Goal: Task Accomplishment & Management: Manage account settings

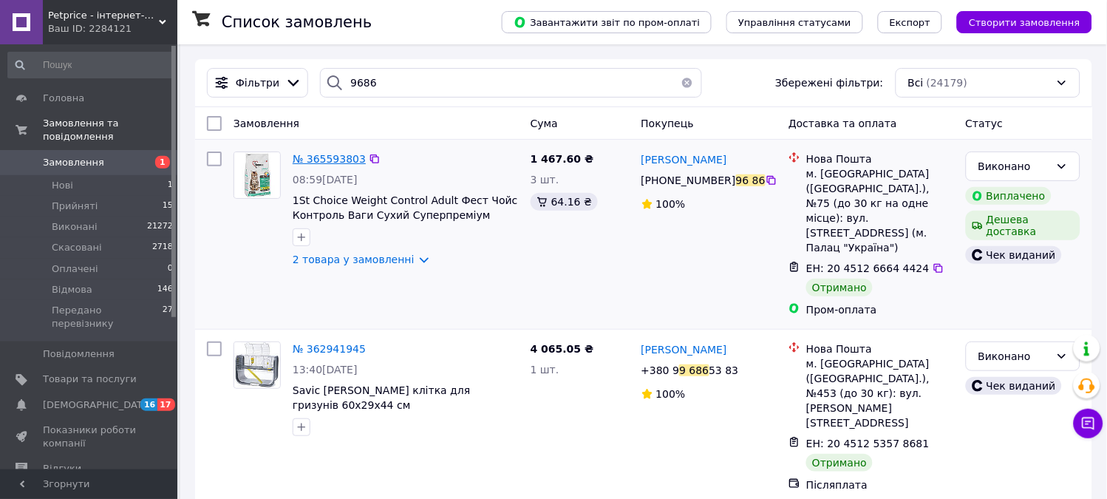
click at [332, 160] on span "№ 365593803" at bounding box center [329, 159] width 73 height 12
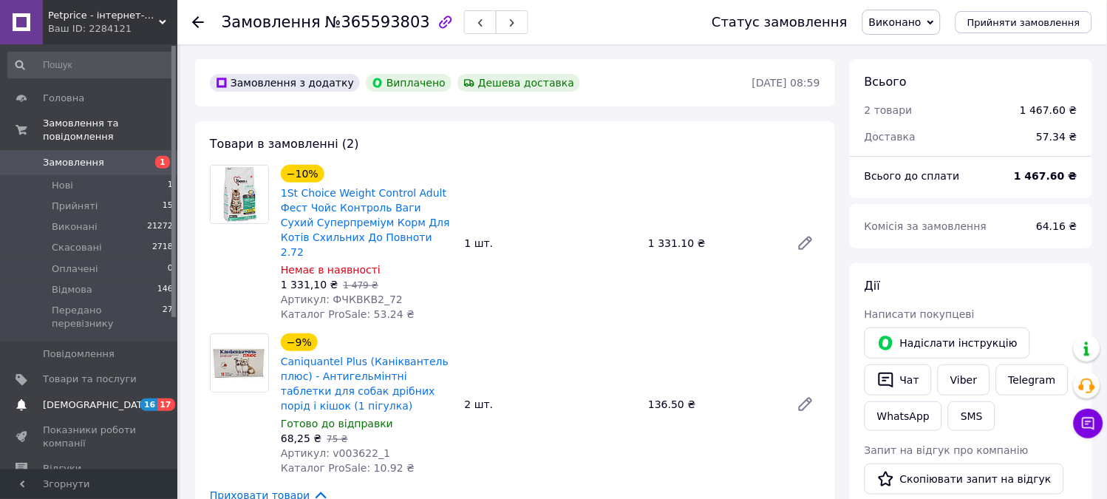
click at [82, 398] on span "[DEMOGRAPHIC_DATA]" at bounding box center [97, 404] width 109 height 13
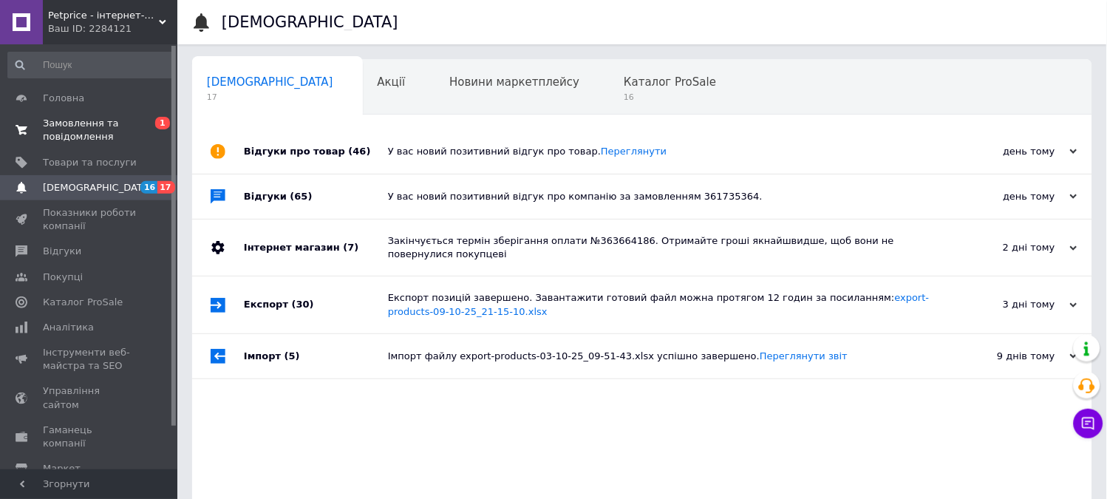
click at [70, 136] on span "Замовлення та повідомлення" at bounding box center [90, 130] width 94 height 27
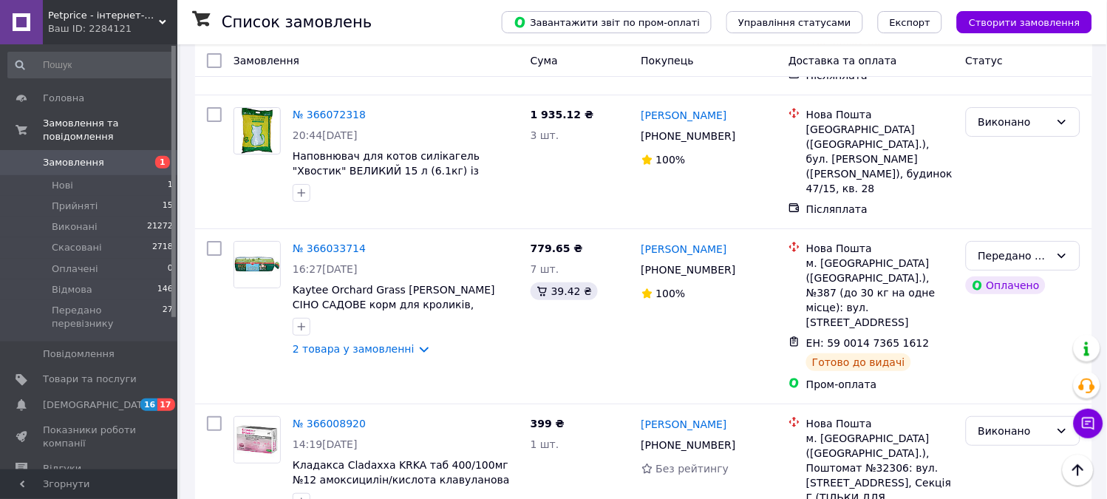
scroll to position [5006, 0]
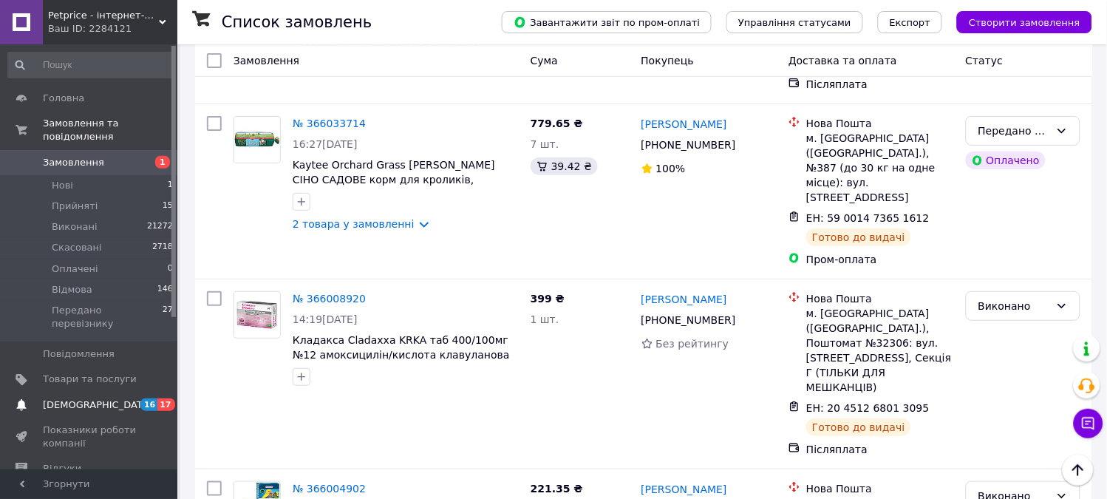
click at [89, 392] on link "[DEMOGRAPHIC_DATA] 16 17" at bounding box center [91, 404] width 182 height 25
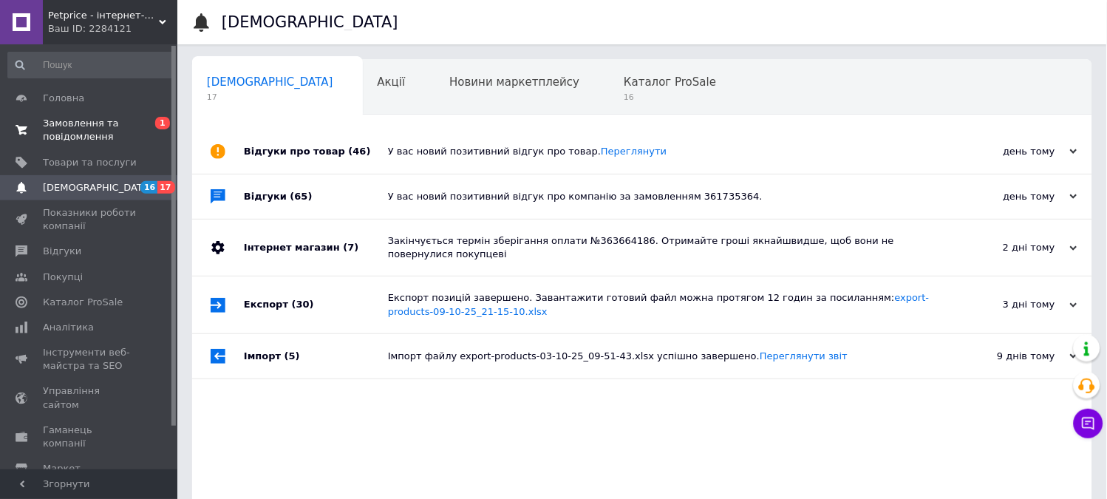
click at [96, 111] on link "Замовлення та повідомлення 0 1" at bounding box center [91, 130] width 182 height 38
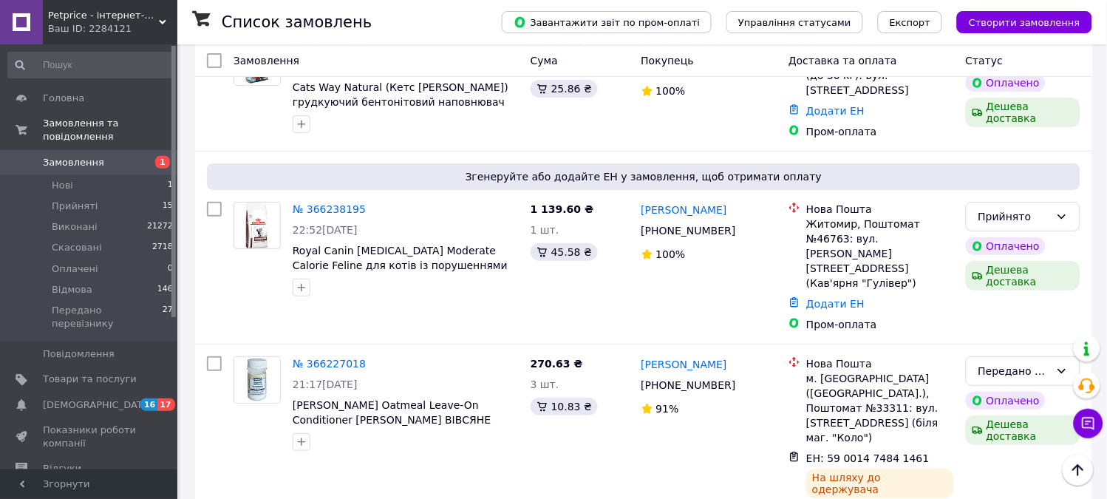
scroll to position [1477, 0]
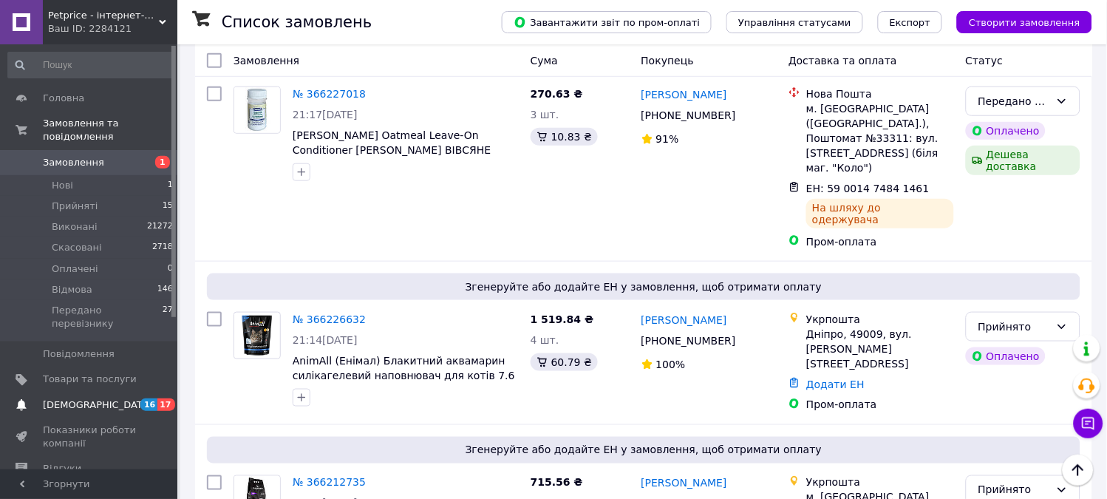
click at [101, 392] on link "[DEMOGRAPHIC_DATA] 16 17" at bounding box center [91, 404] width 182 height 25
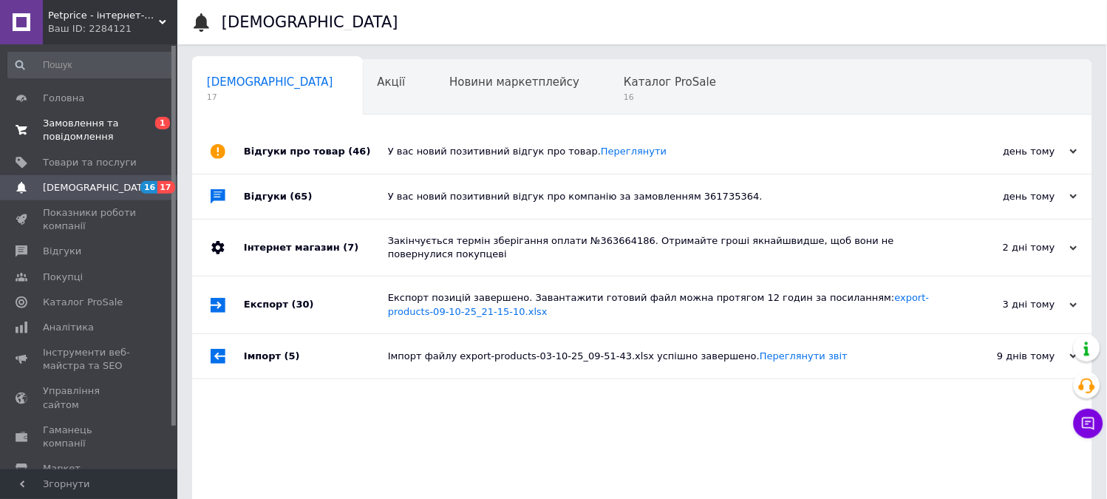
click at [100, 123] on span "Замовлення та повідомлення" at bounding box center [90, 130] width 94 height 27
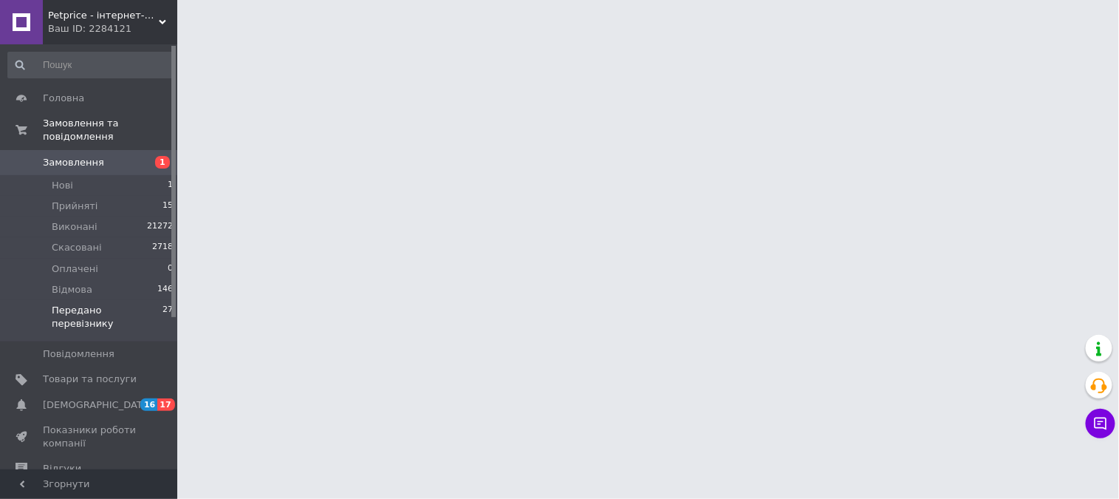
click at [131, 304] on span "Передано перевізнику" at bounding box center [107, 317] width 111 height 27
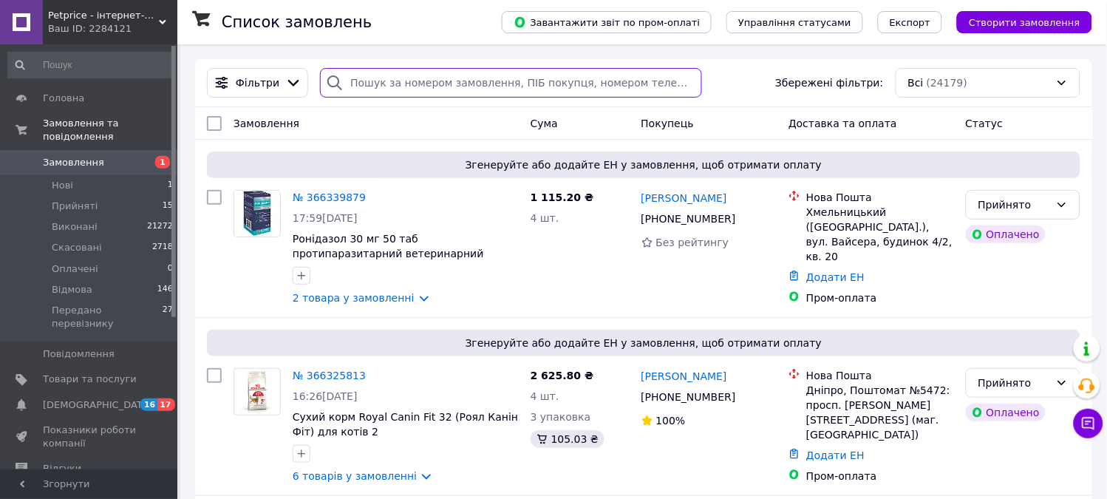
click at [344, 97] on input "search" at bounding box center [510, 83] width 381 height 30
paste input "365225047"
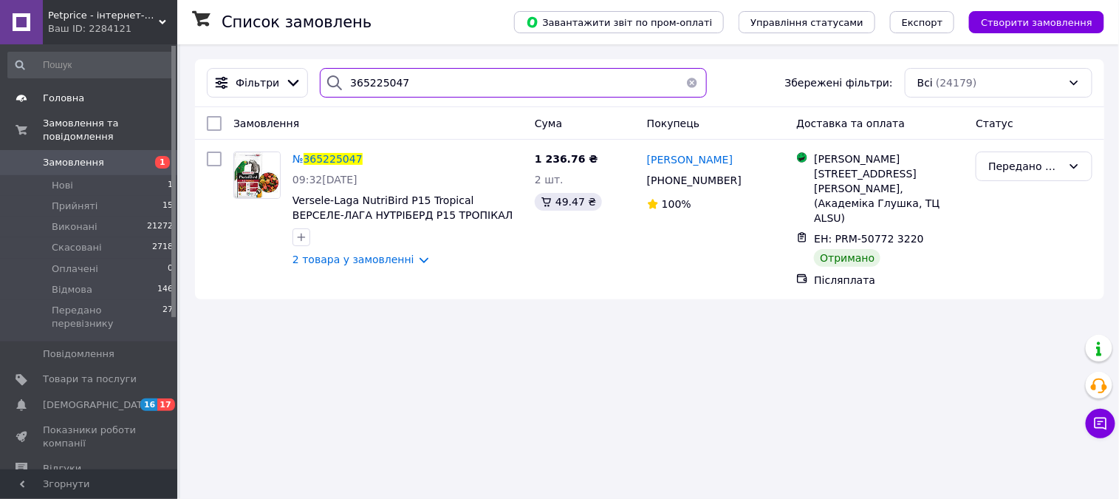
drag, startPoint x: 397, startPoint y: 91, endPoint x: 62, endPoint y: 100, distance: 335.5
click at [62, 100] on div "Petprice - інтернет-магазин зоотоварів Ваш ID: 2284121 Сайт Petprice - інтернет…" at bounding box center [559, 249] width 1119 height 499
paste input "65039"
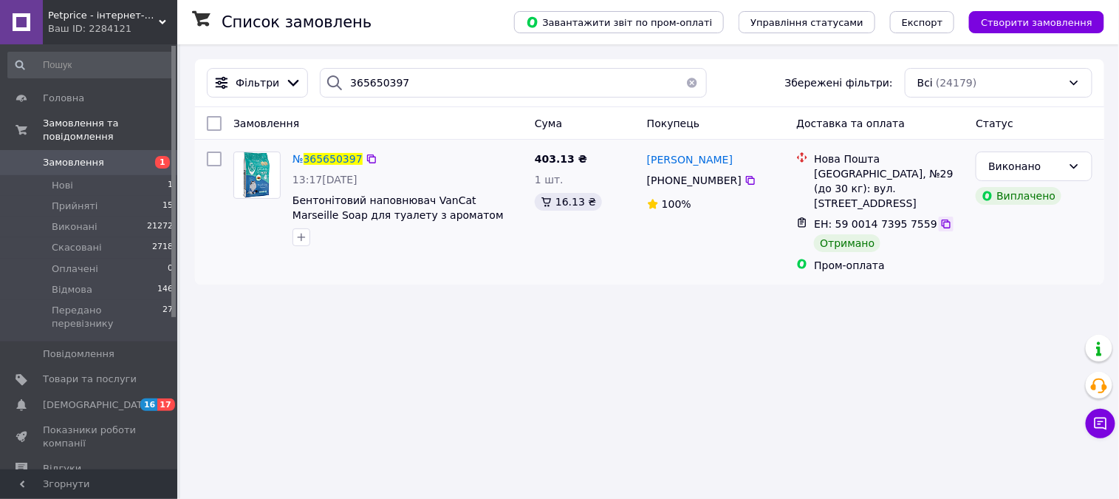
click at [942, 219] on icon at bounding box center [946, 223] width 9 height 9
drag, startPoint x: 433, startPoint y: 89, endPoint x: 321, endPoint y: 94, distance: 112.4
click at [321, 94] on div "365650397" at bounding box center [513, 83] width 387 height 30
paste input "1411"
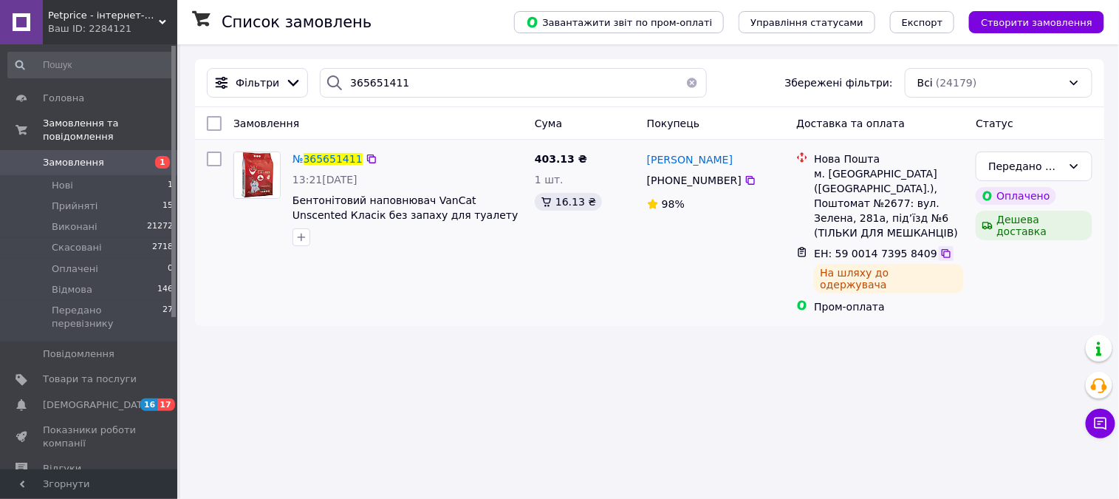
click at [940, 247] on icon at bounding box center [946, 253] width 12 height 12
drag, startPoint x: 403, startPoint y: 92, endPoint x: 80, endPoint y: 92, distance: 322.8
click at [80, 92] on div "Petprice - інтернет-магазин зоотоварів Ваш ID: 2284121 Сайт Petprice - інтернет…" at bounding box center [559, 249] width 1119 height 499
paste input "74558"
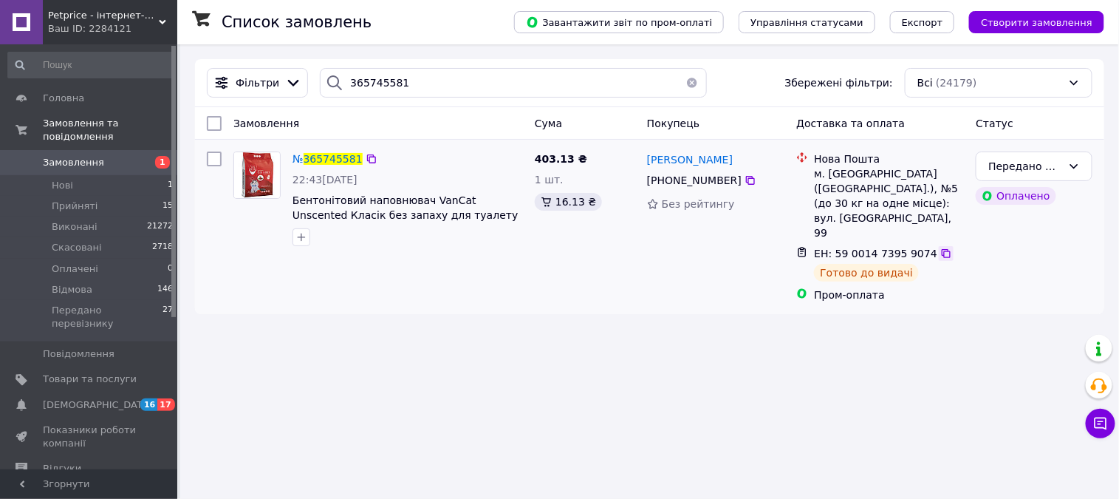
click at [939, 246] on div at bounding box center [946, 253] width 15 height 15
click at [940, 247] on icon at bounding box center [946, 253] width 12 height 12
drag, startPoint x: 456, startPoint y: 72, endPoint x: 272, endPoint y: 61, distance: 184.3
click at [272, 61] on div "Фільтри 365745581 Збережені фільтри: Всі (24179)" at bounding box center [649, 83] width 909 height 48
paste input "55279"
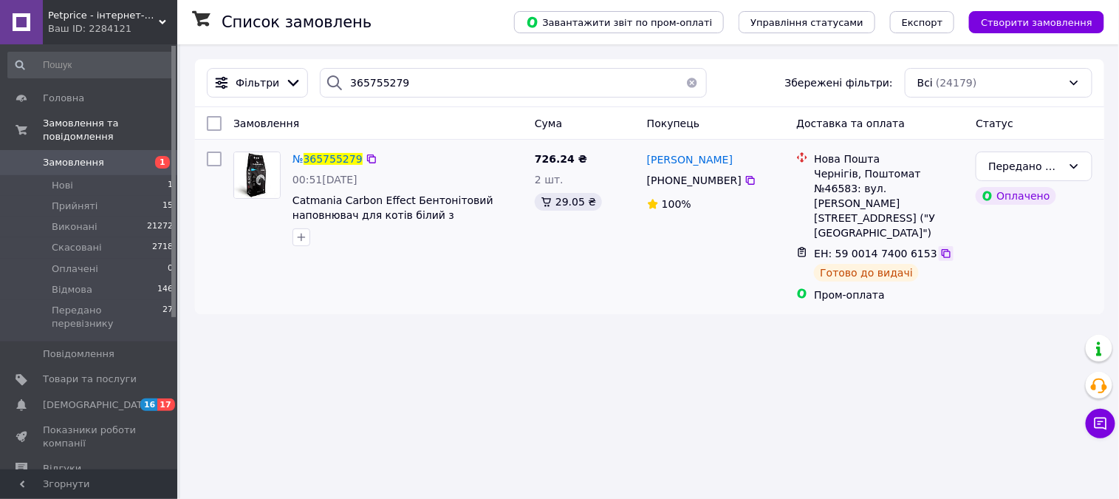
click at [942, 249] on icon at bounding box center [946, 253] width 9 height 9
drag, startPoint x: 448, startPoint y: 71, endPoint x: 290, endPoint y: 72, distance: 158.1
click at [290, 72] on div "Фільтри 365755279 Збережені фільтри: Всі (24179)" at bounding box center [649, 83] width 897 height 30
paste input "64054"
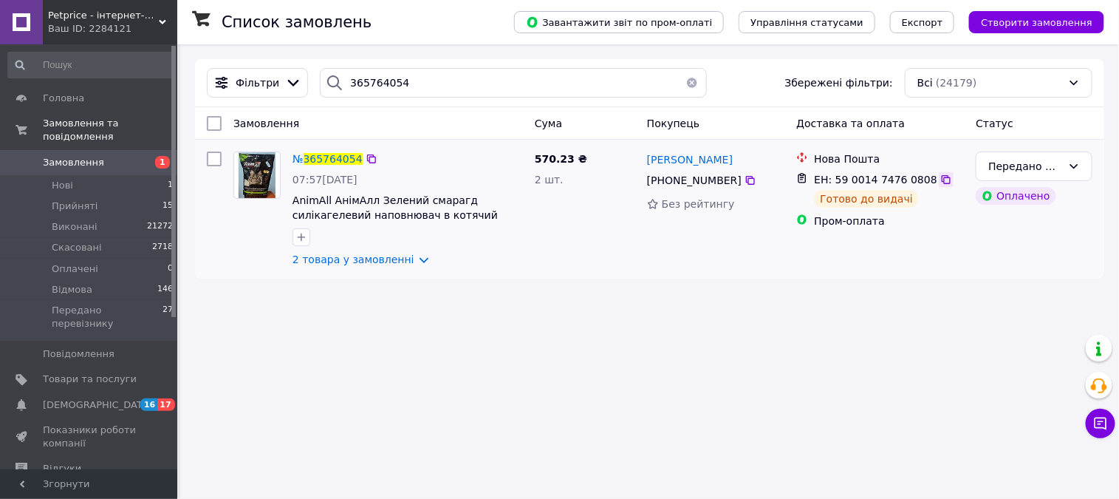
click at [939, 180] on div at bounding box center [946, 179] width 15 height 15
click at [940, 180] on icon at bounding box center [946, 180] width 12 height 12
drag, startPoint x: 436, startPoint y: 81, endPoint x: 218, endPoint y: 75, distance: 218.0
click at [218, 75] on div "Фільтри 365764054 Збережені фільтри: Всі (24179)" at bounding box center [649, 83] width 897 height 30
paste input "75038"
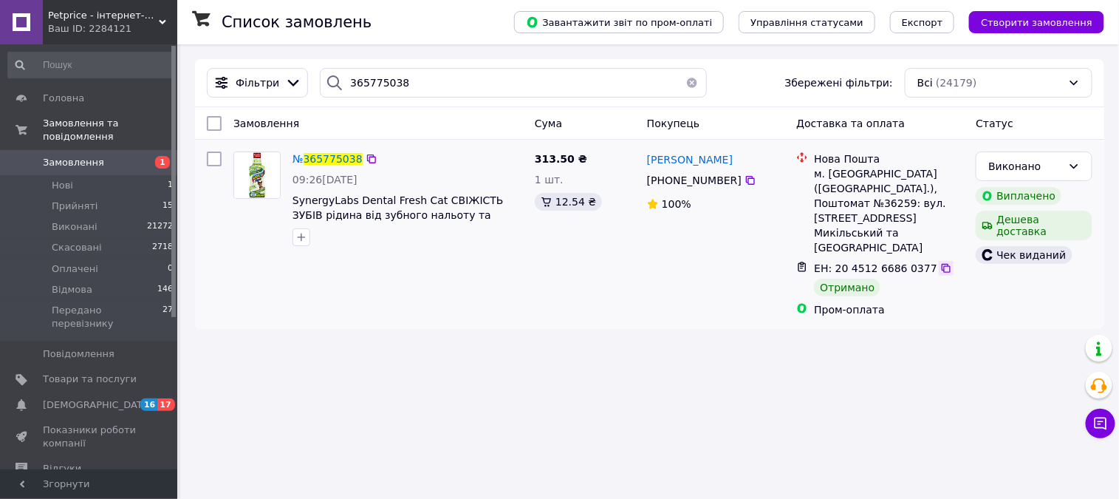
click at [940, 262] on icon at bounding box center [946, 268] width 12 height 12
drag, startPoint x: 403, startPoint y: 97, endPoint x: 210, endPoint y: 91, distance: 193.6
click at [210, 91] on div "Фільтри 365775038 Збережені фільтри: Всі (24179)" at bounding box center [649, 83] width 897 height 30
paste input "90646"
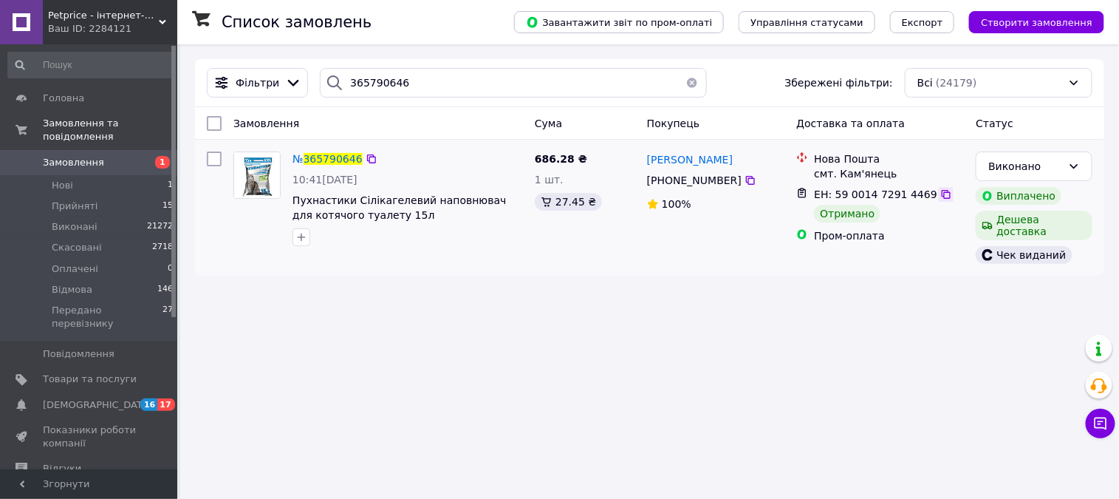
click at [940, 198] on icon at bounding box center [946, 194] width 12 height 12
drag, startPoint x: 395, startPoint y: 86, endPoint x: 247, endPoint y: 76, distance: 148.8
click at [247, 76] on div "Фільтри 365790646 Збережені фільтри: Всі (24179)" at bounding box center [649, 83] width 897 height 30
paste input "3088"
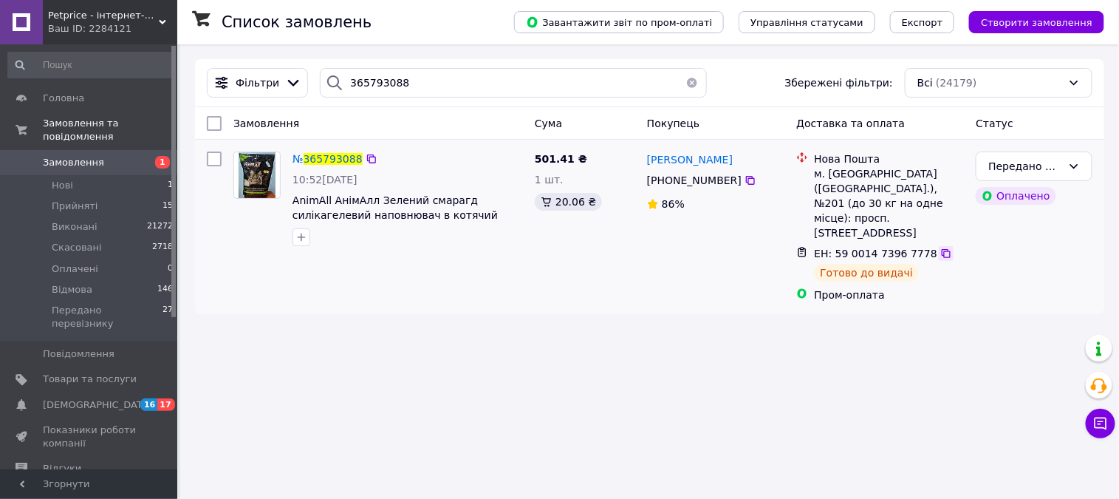
click at [942, 249] on icon at bounding box center [946, 253] width 9 height 9
drag, startPoint x: 424, startPoint y: 94, endPoint x: 232, endPoint y: 85, distance: 192.3
click at [232, 85] on div "Фільтри 365793088 Збережені фільтри: Всі (24179)" at bounding box center [649, 83] width 897 height 30
paste input "810267"
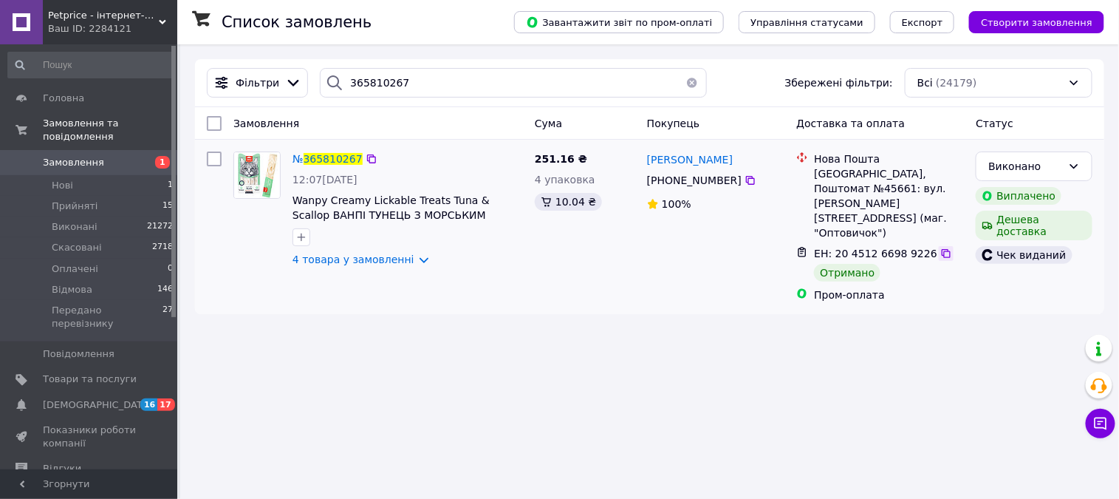
click at [942, 249] on icon at bounding box center [946, 253] width 9 height 9
drag, startPoint x: 423, startPoint y: 82, endPoint x: 69, endPoint y: 82, distance: 353.1
click at [69, 82] on div "Petprice - інтернет-магазин зоотоварів Ваш ID: 2284121 Сайт Petprice - інтернет…" at bounding box center [559, 249] width 1119 height 499
paste input "3565"
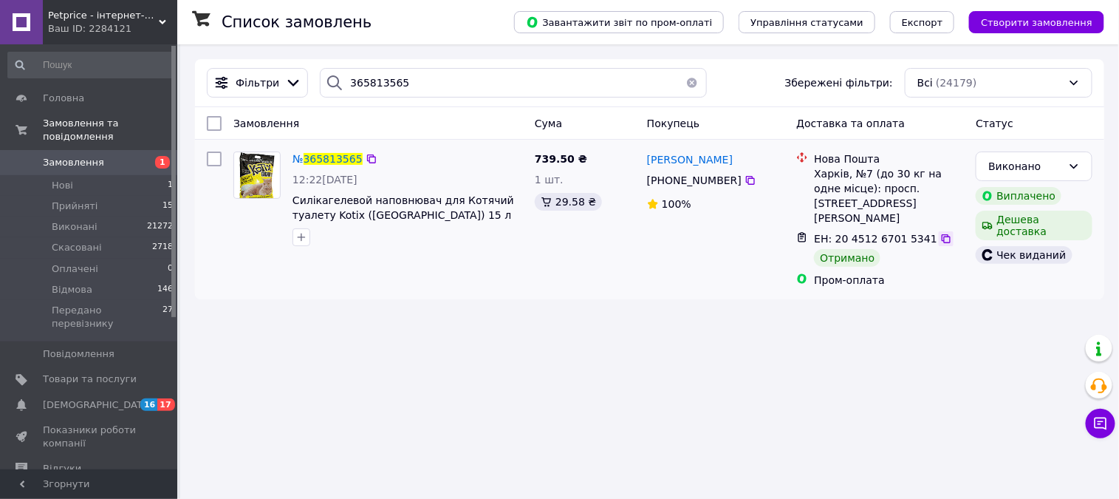
click at [940, 233] on icon at bounding box center [946, 239] width 12 height 12
drag, startPoint x: 403, startPoint y: 87, endPoint x: 207, endPoint y: 80, distance: 196.6
click at [207, 80] on div "Фільтри 365813565 Збережені фільтри: Всі (24179)" at bounding box center [649, 83] width 897 height 30
paste input "971464"
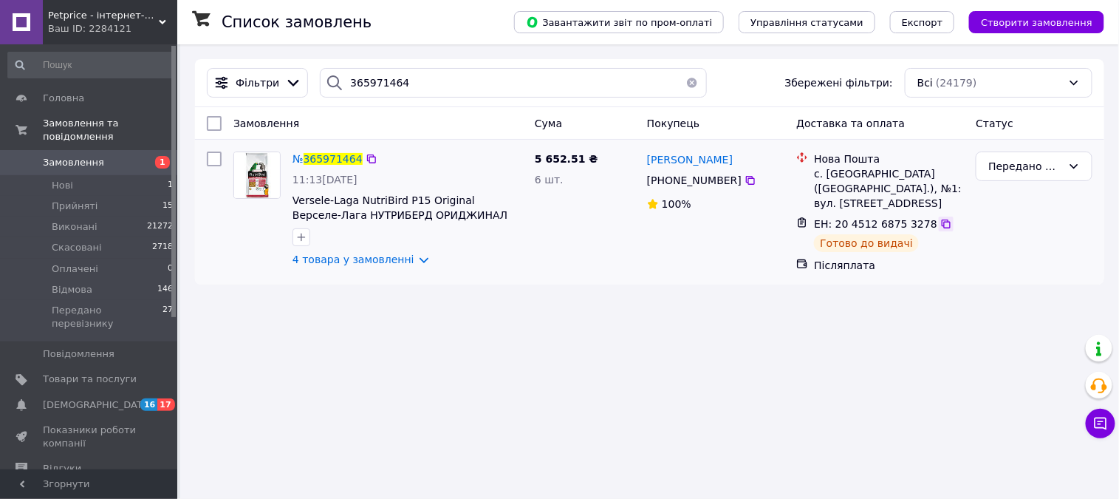
click at [940, 230] on icon at bounding box center [946, 224] width 12 height 12
drag, startPoint x: 418, startPoint y: 87, endPoint x: 222, endPoint y: 87, distance: 195.8
click at [222, 87] on div "Фільтри 365971464 Збережені фільтри: Всі (24179)" at bounding box center [649, 83] width 897 height 30
paste input "92843"
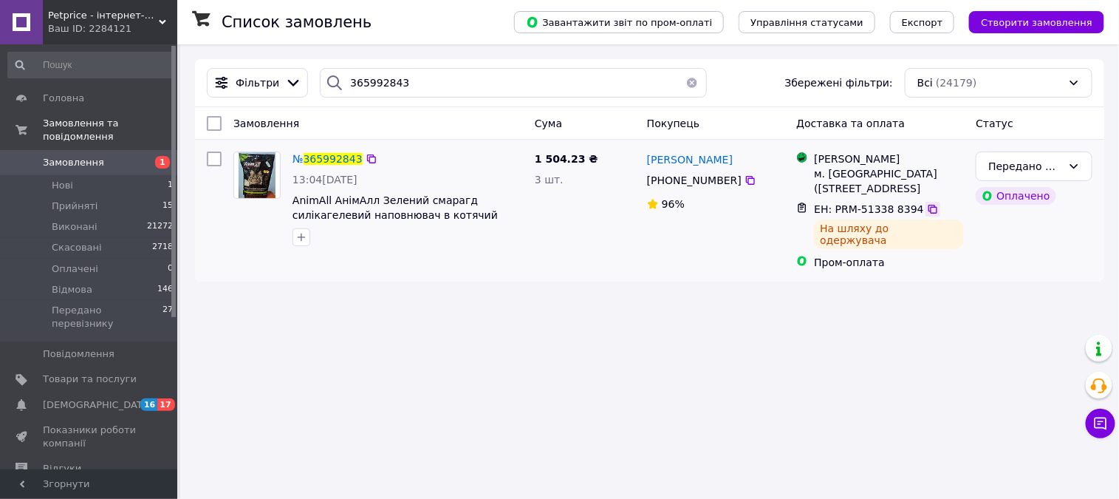
click at [927, 203] on icon at bounding box center [933, 209] width 12 height 12
drag, startPoint x: 412, startPoint y: 94, endPoint x: 213, endPoint y: 86, distance: 199.6
click at [213, 86] on div "Фільтри 365992843 Збережені фільтри: Всі (24179)" at bounding box center [649, 83] width 897 height 30
paste input "612788"
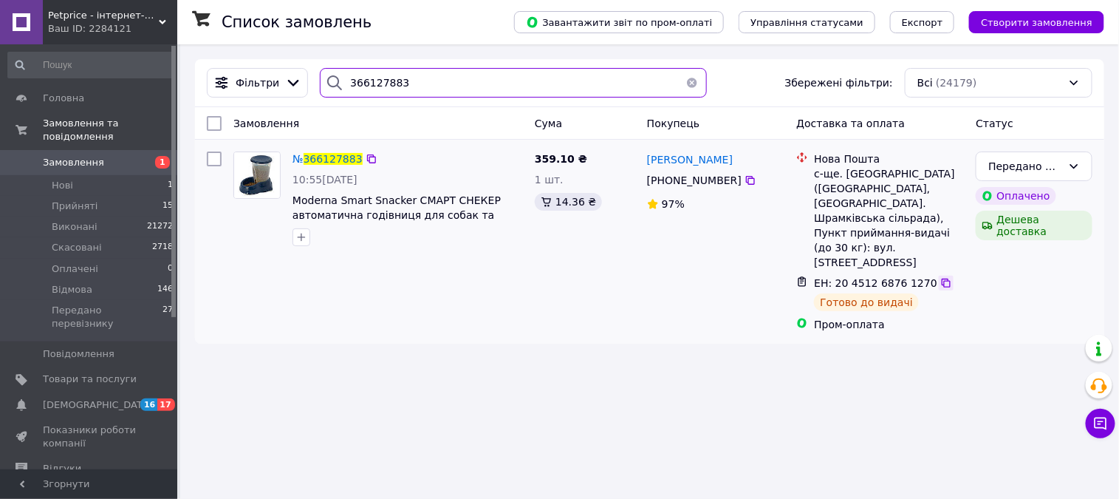
type input "366127883"
click at [940, 277] on icon at bounding box center [946, 283] width 12 height 12
click at [64, 398] on span "[DEMOGRAPHIC_DATA]" at bounding box center [97, 404] width 109 height 13
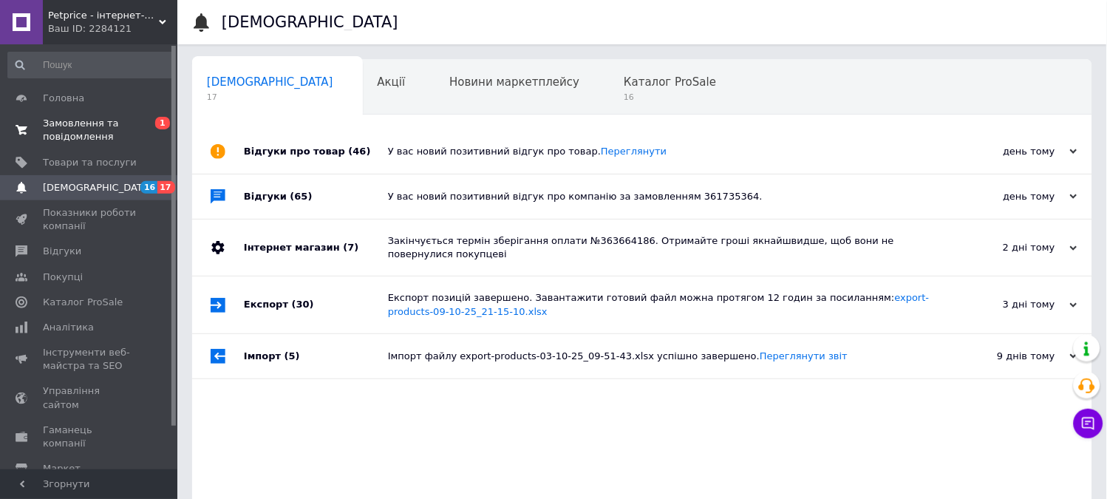
click at [70, 129] on span "Замовлення та повідомлення" at bounding box center [90, 130] width 94 height 27
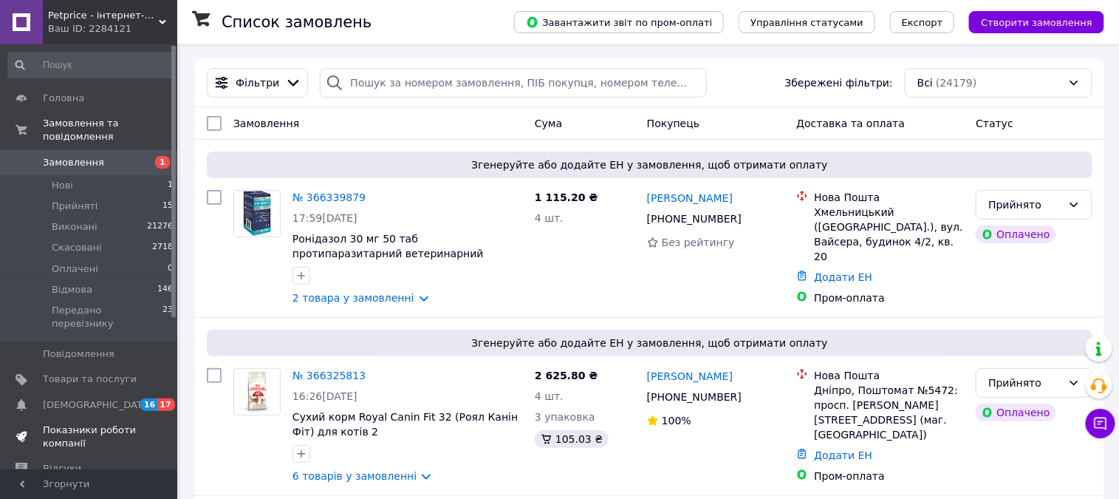
click at [69, 398] on span "[DEMOGRAPHIC_DATA]" at bounding box center [97, 404] width 109 height 13
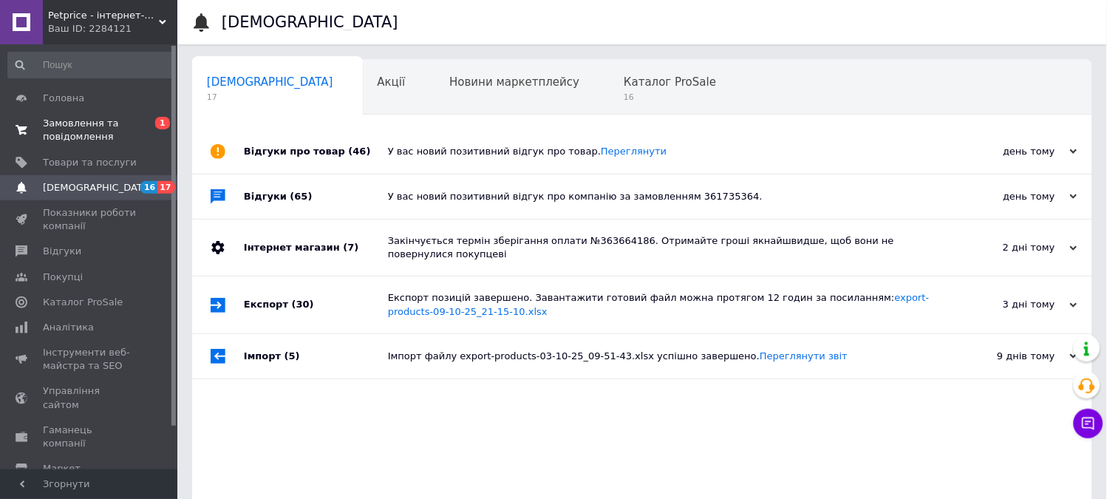
click at [104, 133] on span "Замовлення та повідомлення" at bounding box center [90, 130] width 94 height 27
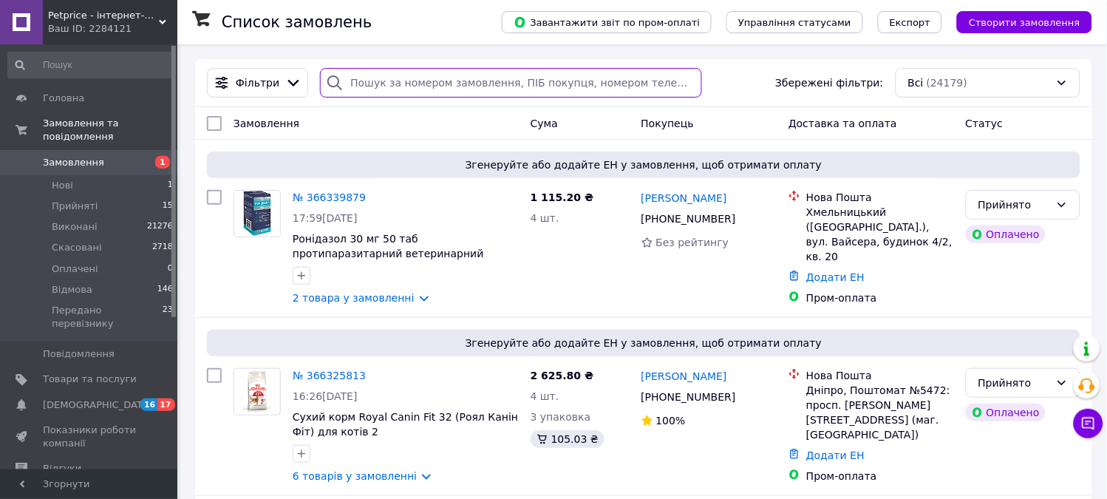
click at [372, 86] on input "search" at bounding box center [510, 83] width 381 height 30
paste input "20451267980679"
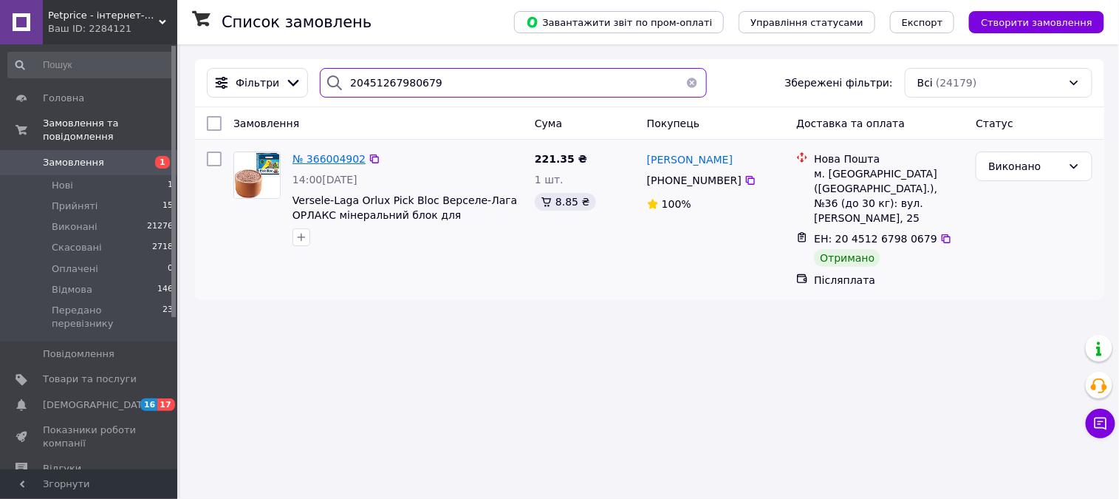
type input "20451267980679"
click at [334, 153] on span "№ 366004902" at bounding box center [329, 159] width 73 height 12
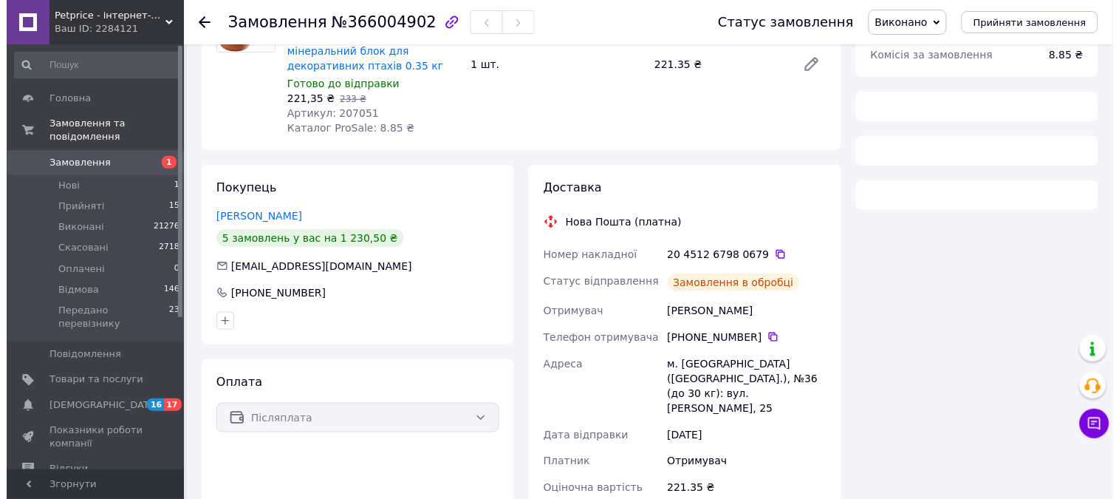
scroll to position [178, 0]
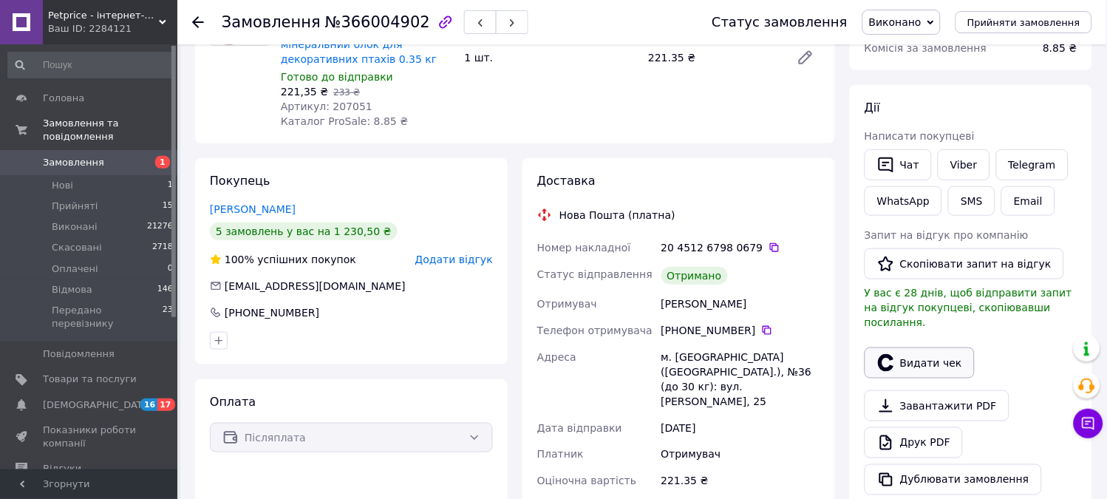
click at [897, 355] on button "Видати чек" at bounding box center [919, 362] width 110 height 31
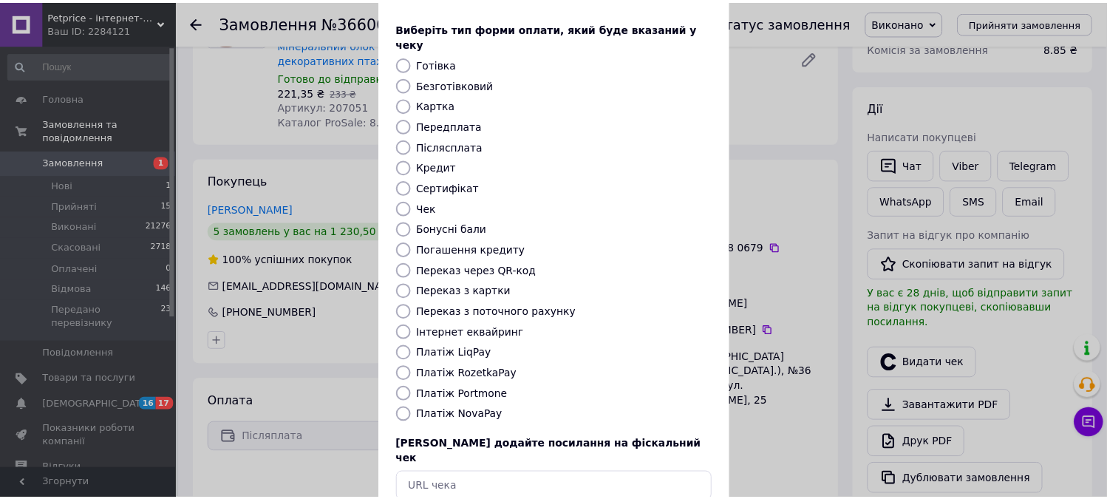
scroll to position [136, 0]
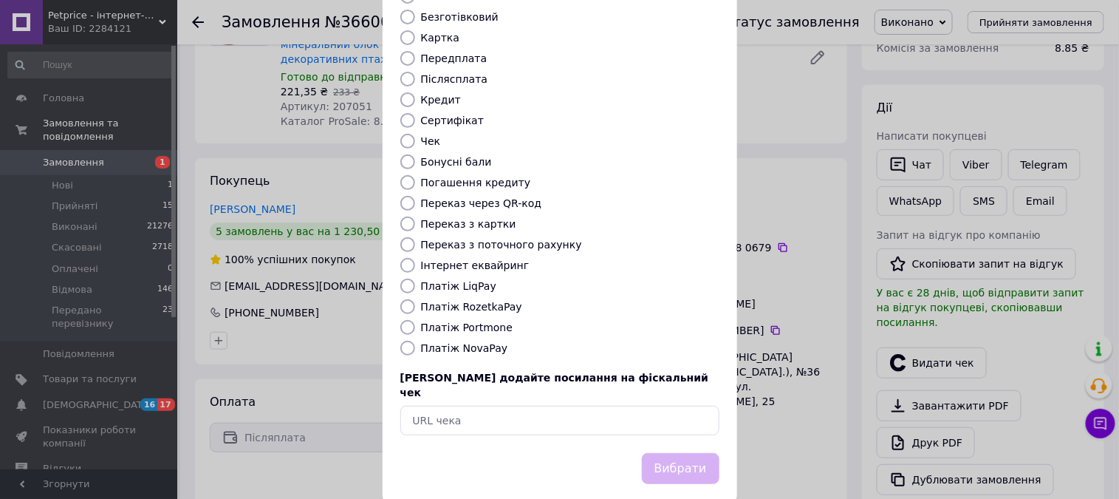
click at [482, 342] on label "Платіж NovaPay" at bounding box center [464, 348] width 87 height 12
click at [415, 341] on input "Платіж NovaPay" at bounding box center [407, 348] width 15 height 15
radio input "true"
click at [712, 453] on button "Вибрати" at bounding box center [681, 469] width 78 height 32
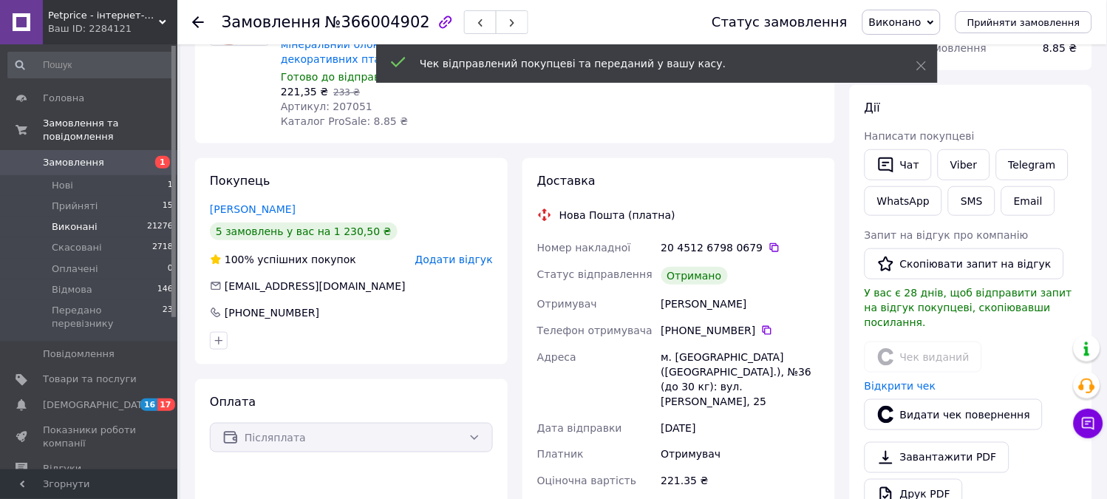
click at [72, 220] on span "Виконані" at bounding box center [75, 226] width 46 height 13
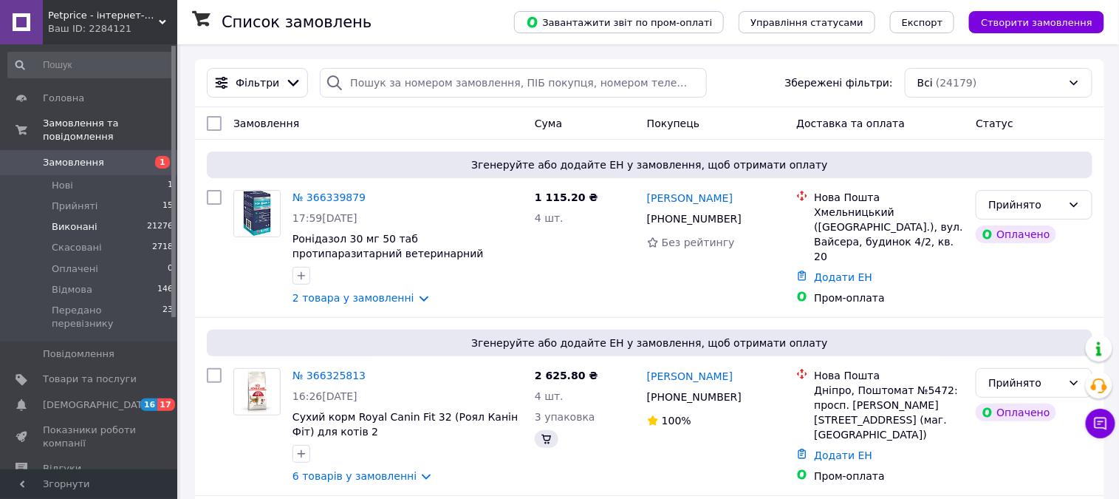
click at [72, 220] on span "Виконані" at bounding box center [75, 226] width 46 height 13
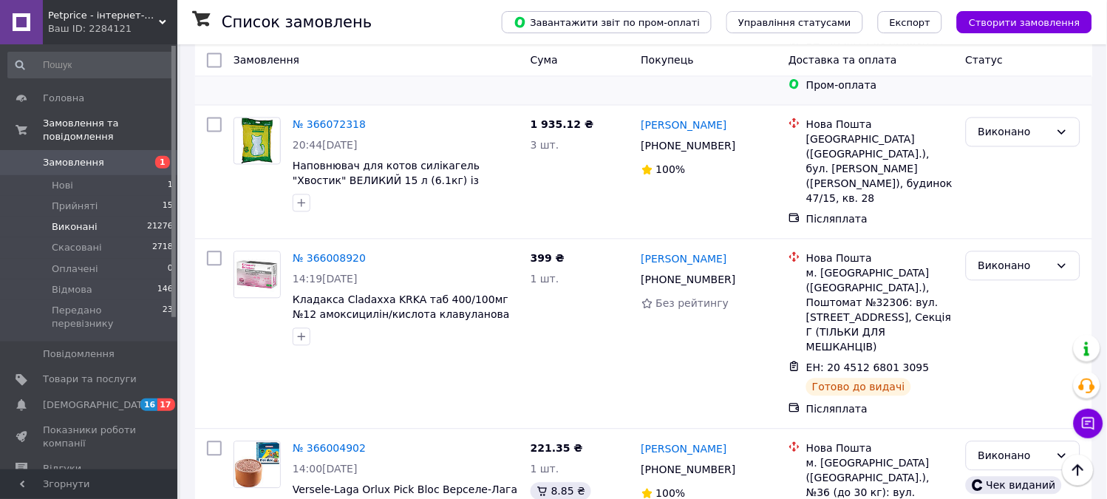
scroll to position [574, 0]
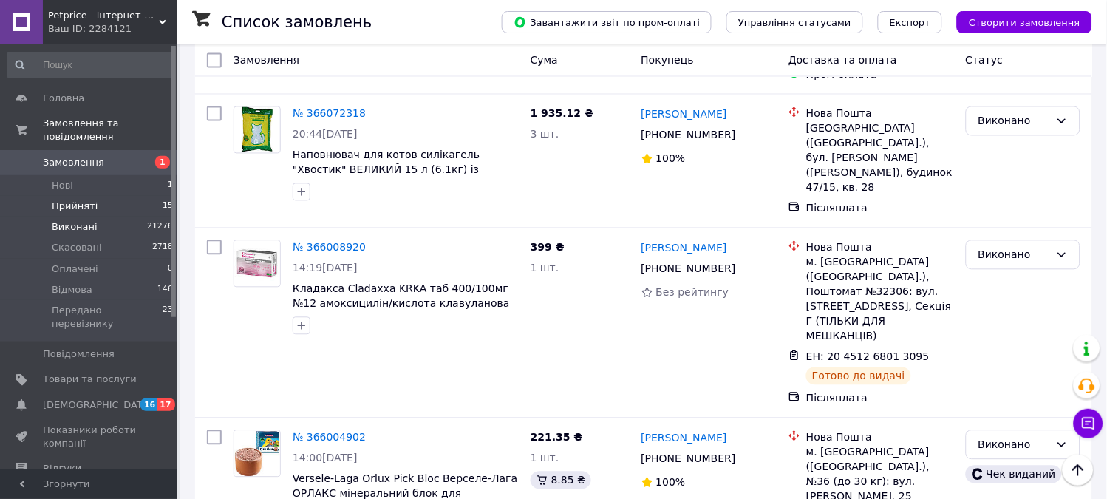
click at [98, 196] on li "Прийняті 15" at bounding box center [91, 206] width 182 height 21
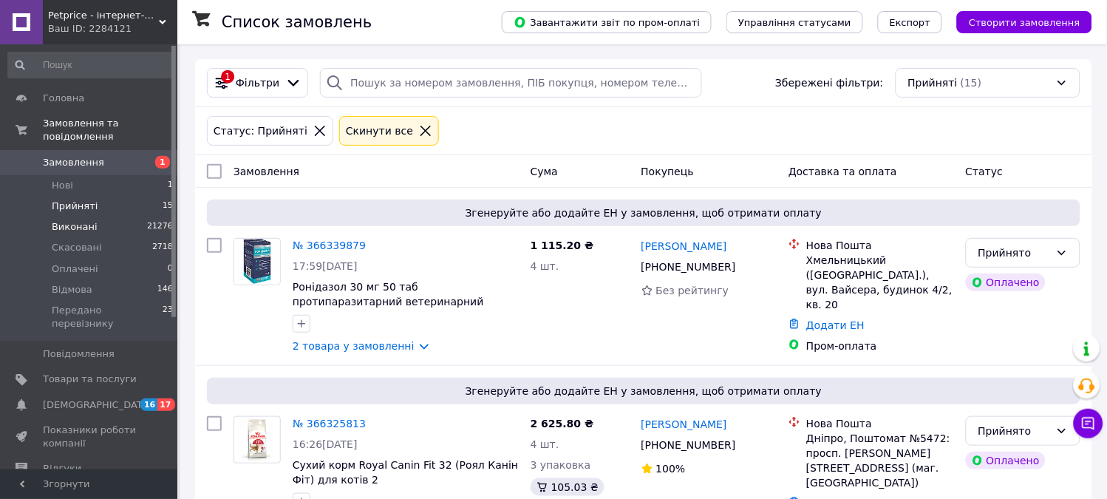
click at [100, 216] on li "Виконані 21276" at bounding box center [91, 226] width 182 height 21
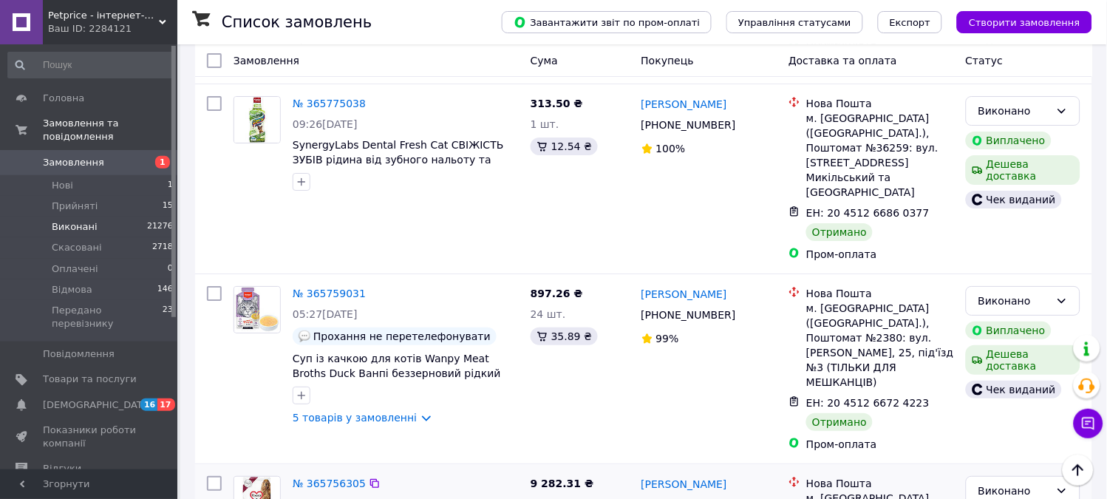
scroll to position [3611, 0]
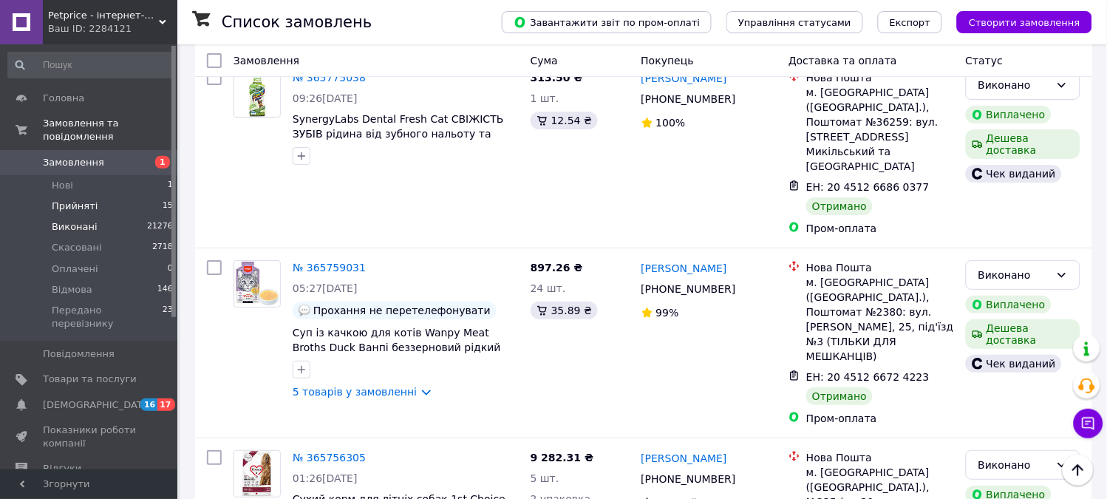
click at [127, 196] on li "Прийняті 15" at bounding box center [91, 206] width 182 height 21
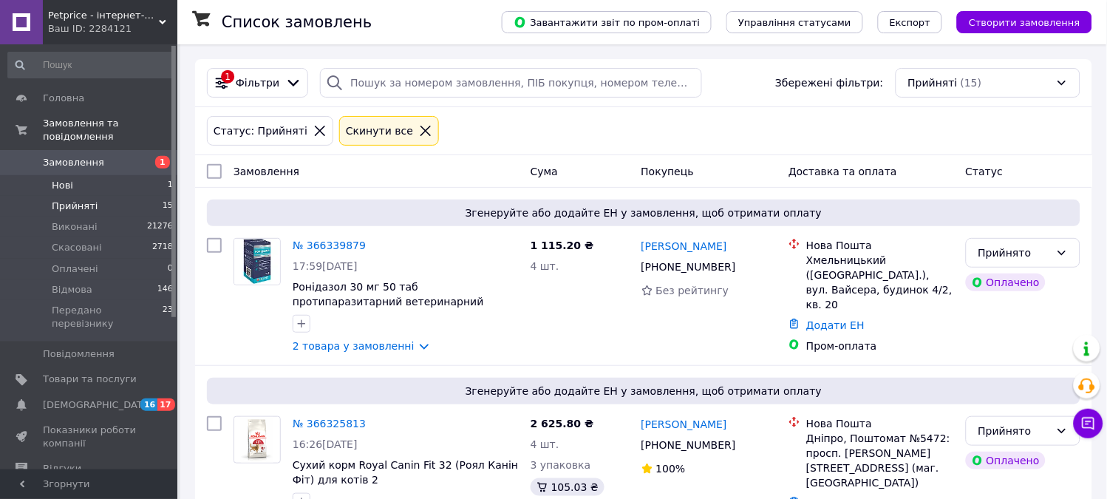
click at [75, 175] on li "Нові 1" at bounding box center [91, 185] width 182 height 21
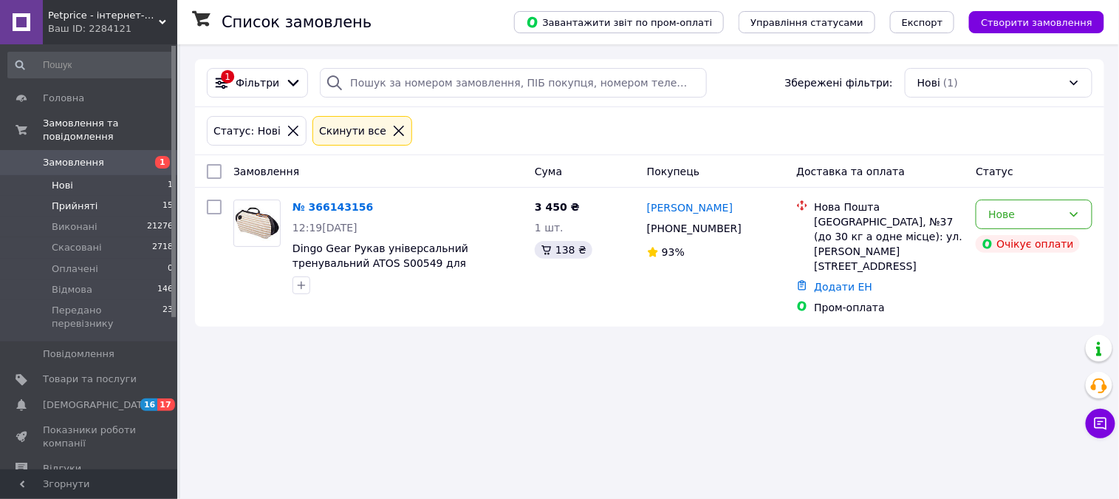
click at [82, 199] on span "Прийняті" at bounding box center [75, 205] width 46 height 13
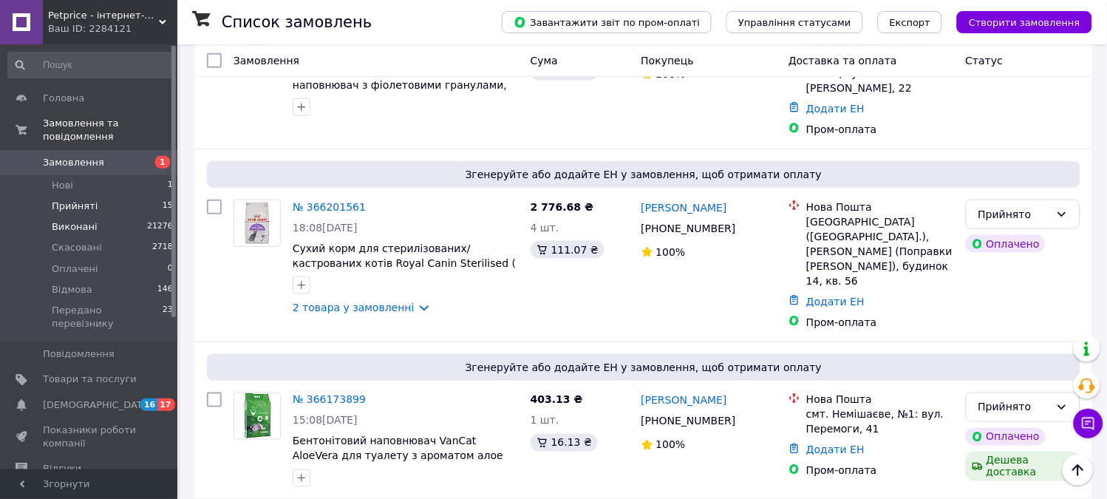
scroll to position [1559, 0]
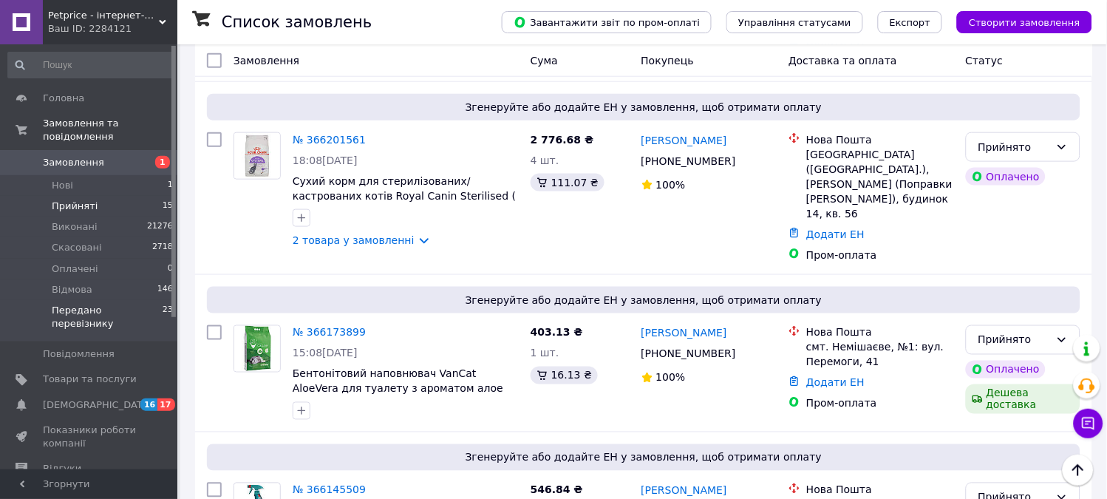
click at [84, 304] on span "Передано перевізнику" at bounding box center [107, 317] width 111 height 27
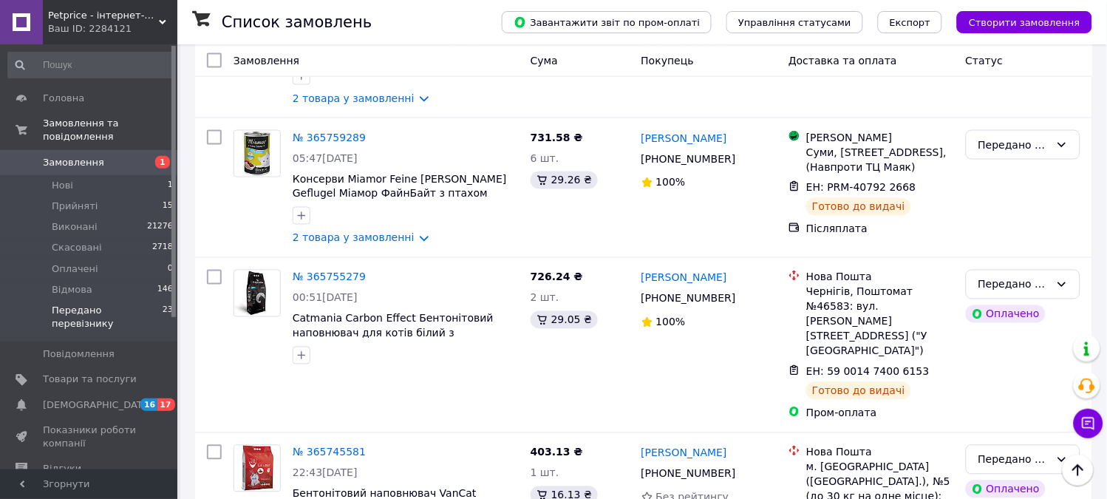
scroll to position [3131, 0]
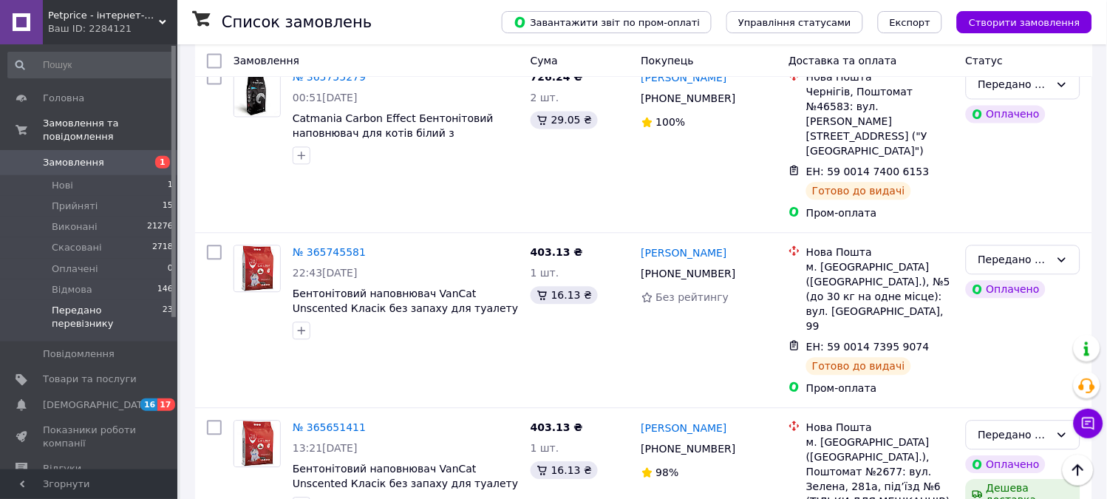
click at [120, 398] on span "[DEMOGRAPHIC_DATA]" at bounding box center [90, 404] width 94 height 13
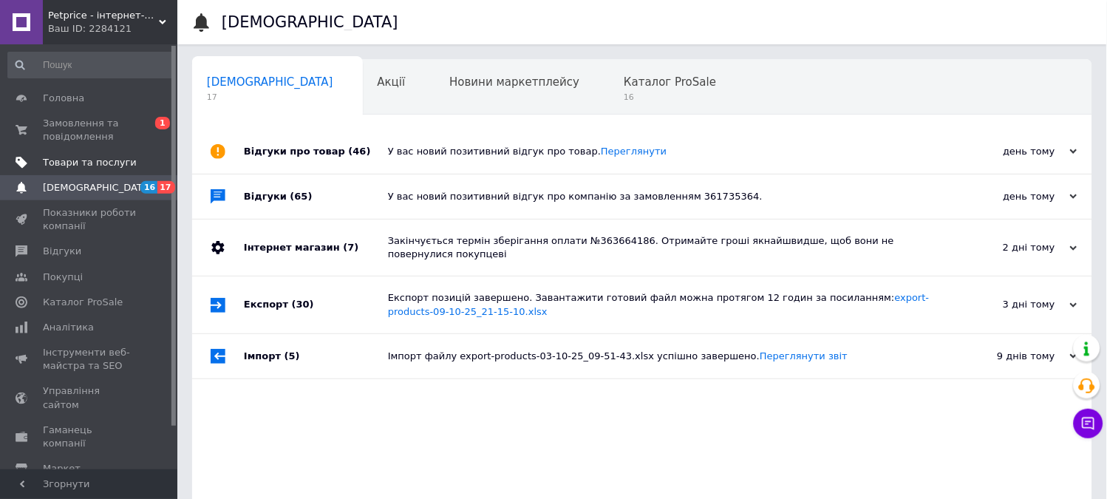
click at [90, 163] on span "Товари та послуги" at bounding box center [90, 162] width 94 height 13
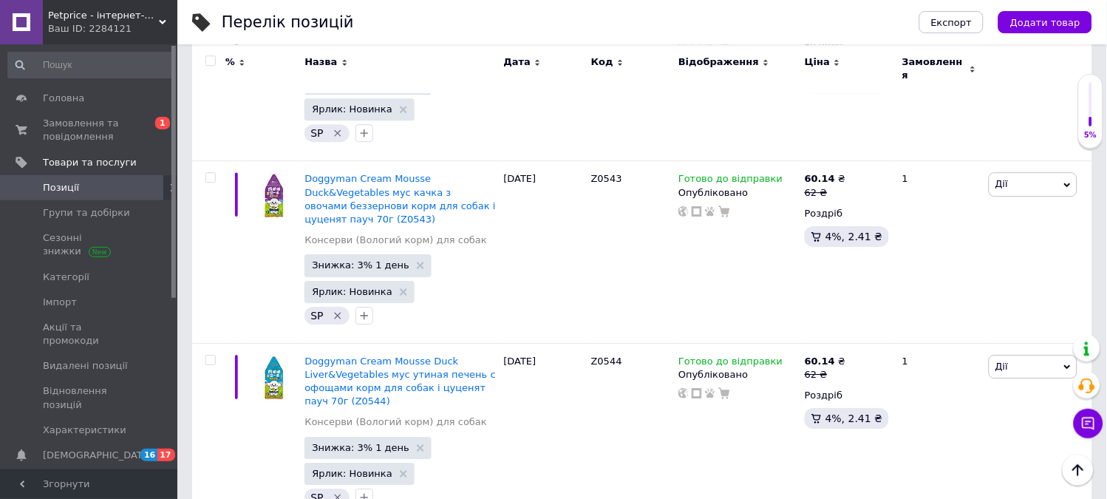
scroll to position [1559, 0]
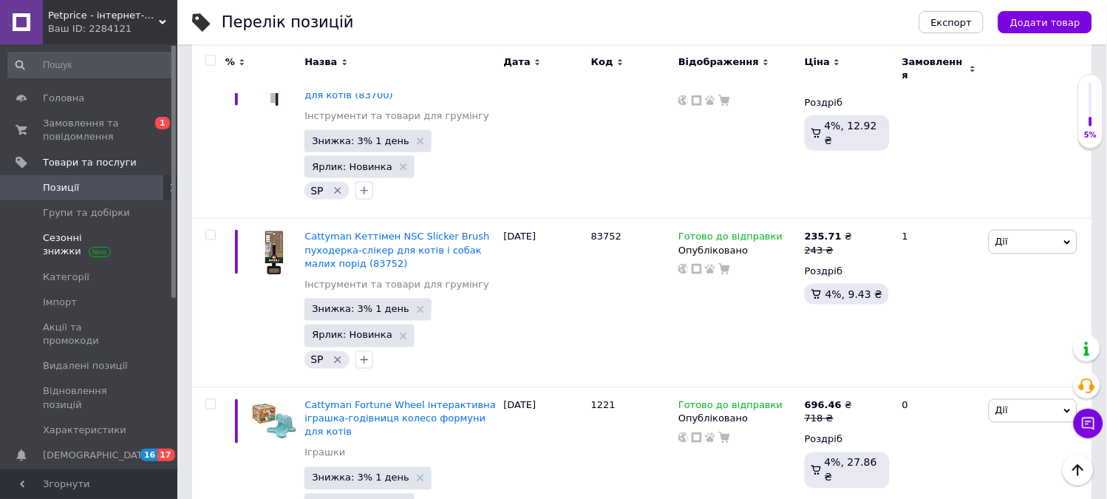
click at [61, 237] on span "Сезонні знижки" at bounding box center [90, 244] width 94 height 27
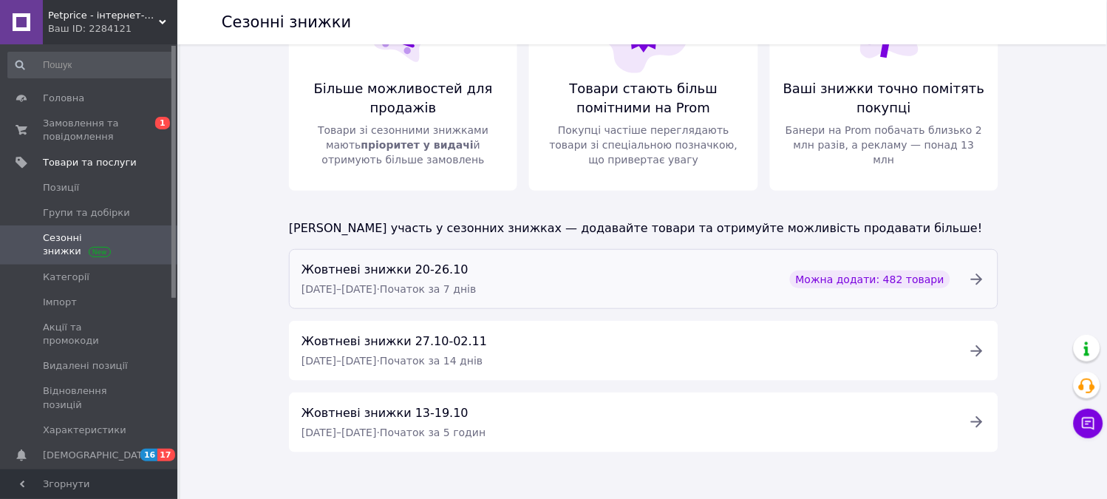
scroll to position [96, 0]
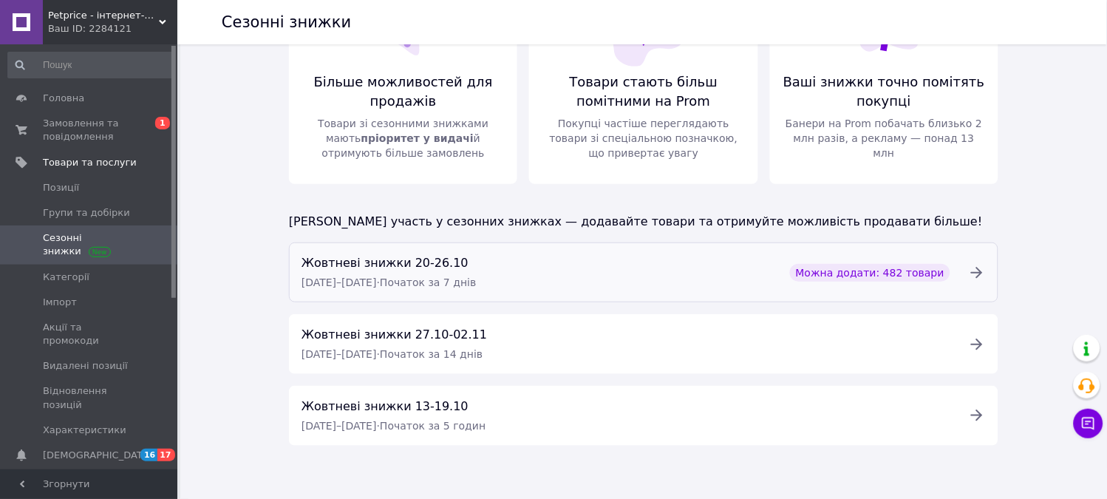
click at [865, 276] on span "Можна додати: 482 товари" at bounding box center [870, 272] width 148 height 15
